Goal: Task Accomplishment & Management: Manage account settings

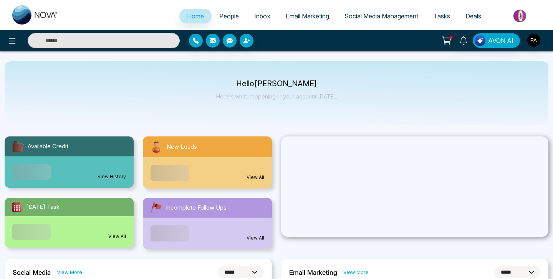
select select "*"
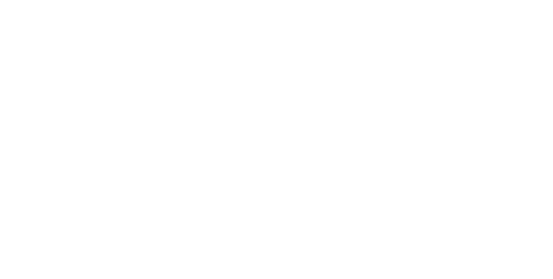
select select "*"
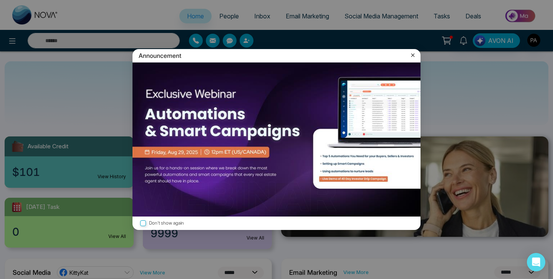
click at [410, 55] on icon at bounding box center [413, 55] width 8 height 8
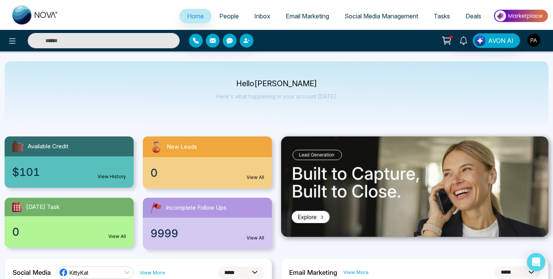
click at [532, 40] on img "button" at bounding box center [533, 40] width 13 height 13
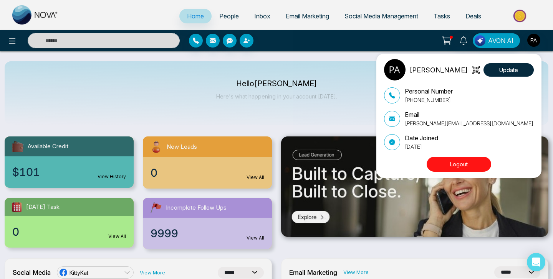
click at [458, 166] on button "Logout" at bounding box center [458, 164] width 64 height 15
